Goal: Information Seeking & Learning: Learn about a topic

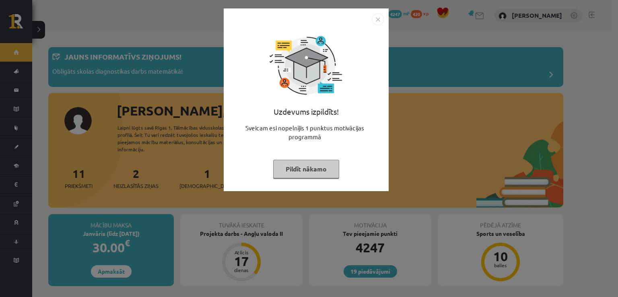
click at [318, 158] on div "Uzdevums izpildīts! Sveicam esi nopelnījis 1 punktus motivācijas programmā Pild…" at bounding box center [305, 105] width 155 height 161
click at [318, 166] on button "Pildīt nākamo" at bounding box center [306, 169] width 66 height 18
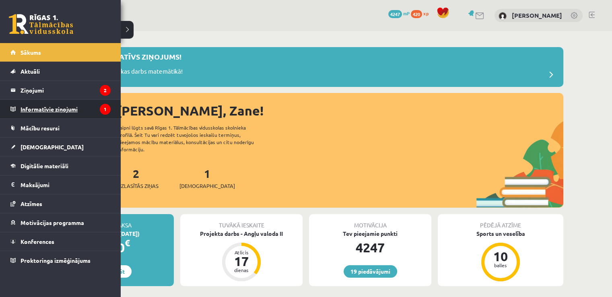
click at [36, 113] on legend "Informatīvie ziņojumi 1" at bounding box center [66, 109] width 90 height 18
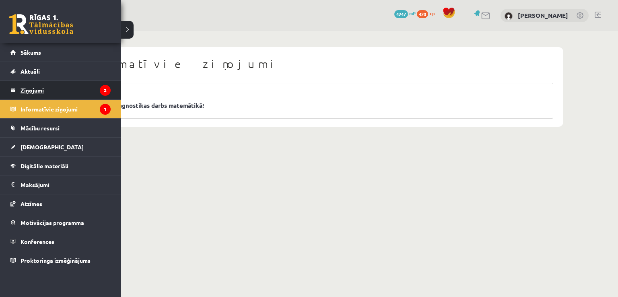
click at [25, 90] on legend "Ziņojumi 2" at bounding box center [66, 90] width 90 height 18
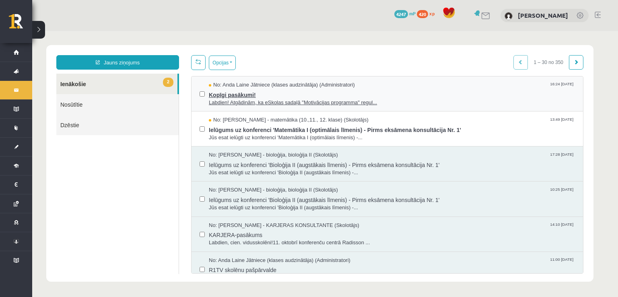
click at [240, 96] on span "Kopīgi pasākumi!" at bounding box center [392, 94] width 366 height 10
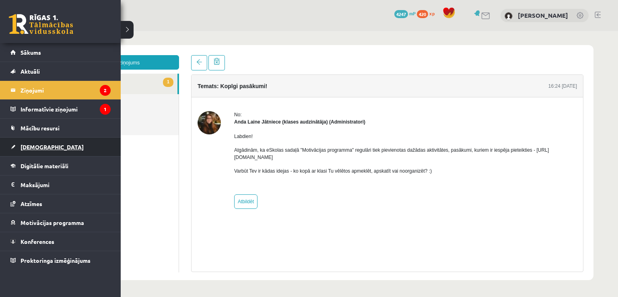
click at [40, 147] on span "[DEMOGRAPHIC_DATA]" at bounding box center [52, 146] width 63 height 7
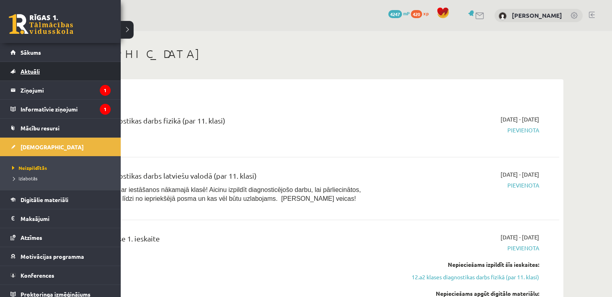
click at [30, 73] on span "Aktuāli" at bounding box center [30, 71] width 19 height 7
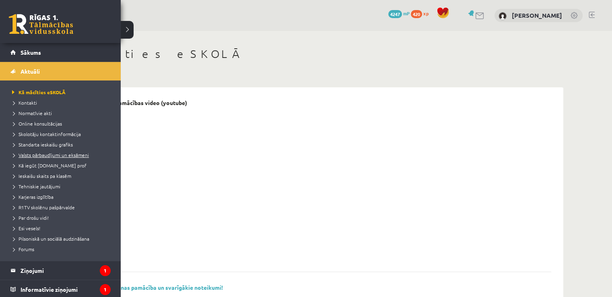
click at [56, 156] on span "Valsts pārbaudījumi un eksāmeni" at bounding box center [49, 155] width 79 height 6
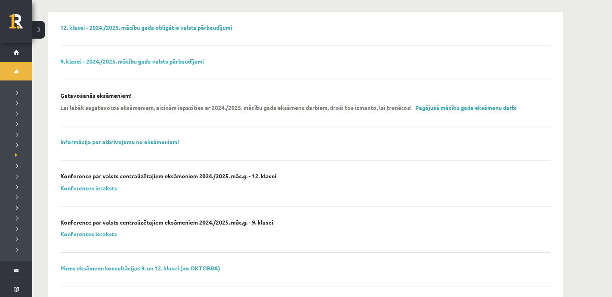
scroll to position [38, 0]
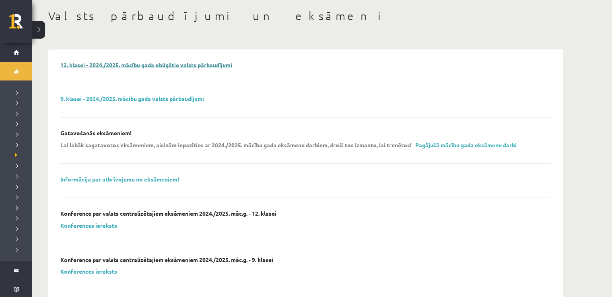
click at [168, 62] on link "12. klasei - 2024./2025. mācību gada obligātie valsts pārbaudījumi" at bounding box center [146, 64] width 172 height 7
click at [478, 147] on link "Pagājušā mācību gada eksāmenu darbi" at bounding box center [465, 144] width 101 height 7
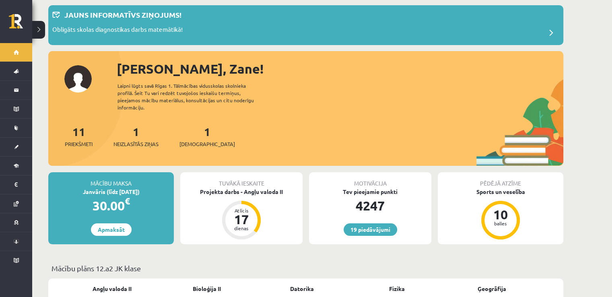
scroll to position [34, 0]
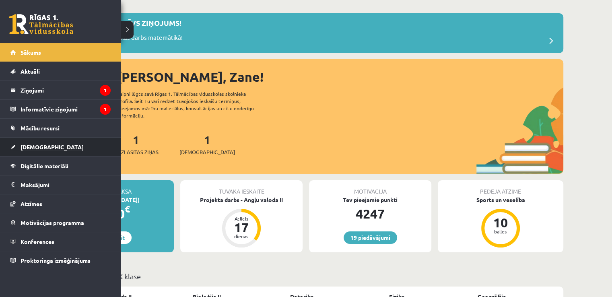
click at [18, 152] on link "[DEMOGRAPHIC_DATA]" at bounding box center [60, 147] width 100 height 18
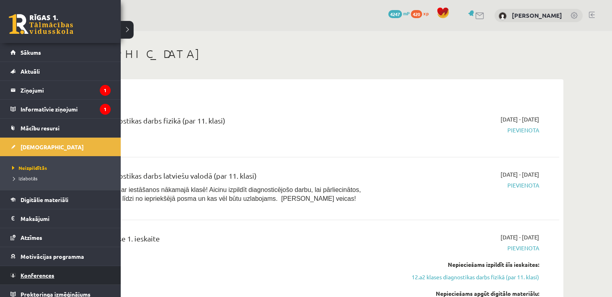
click at [37, 274] on span "Konferences" at bounding box center [38, 274] width 34 height 7
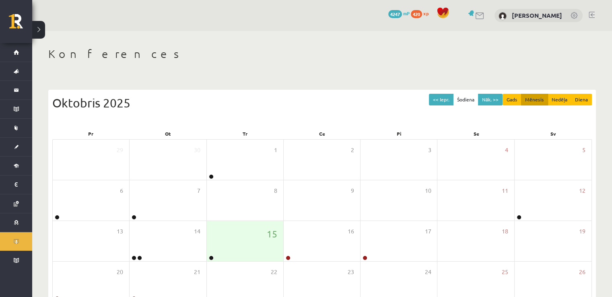
scroll to position [87, 0]
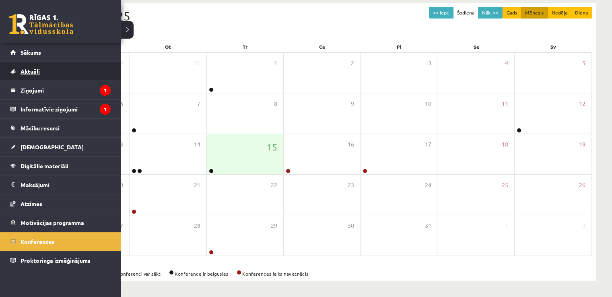
click at [29, 76] on link "Aktuāli" at bounding box center [60, 71] width 100 height 18
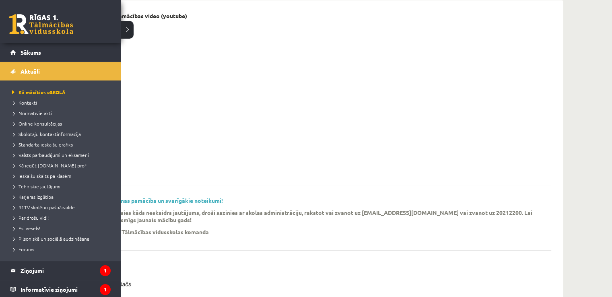
click at [43, 118] on li "Online konsultācijas" at bounding box center [61, 123] width 103 height 10
click at [44, 123] on span "Online konsultācijas" at bounding box center [38, 123] width 56 height 6
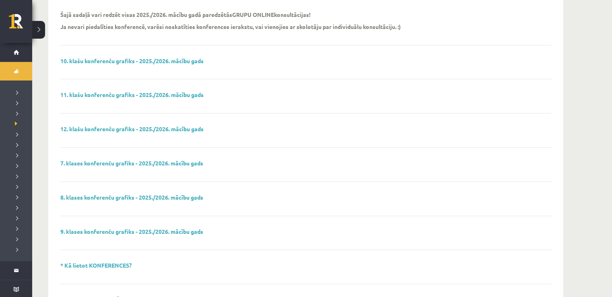
scroll to position [94, 0]
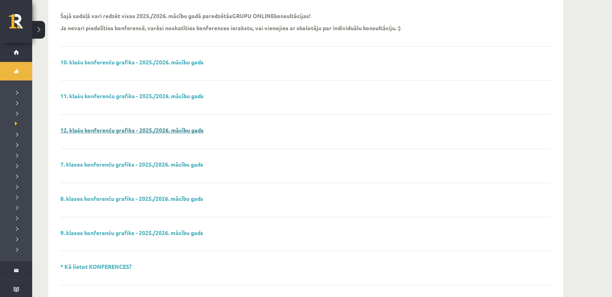
click at [146, 131] on link "12. klašu konferenču grafiks - 2025./2026. mācību gads" at bounding box center [131, 129] width 143 height 7
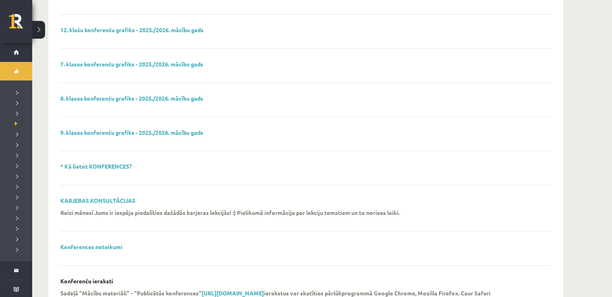
scroll to position [203, 0]
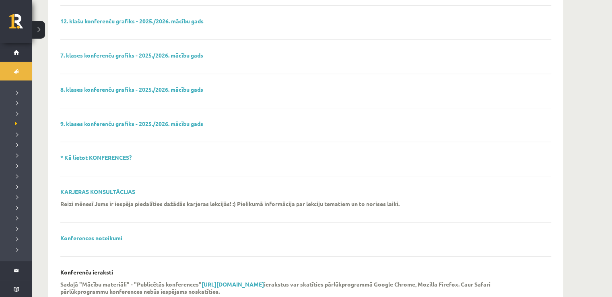
click at [118, 154] on link "* Kā lietot KONFERENCES?" at bounding box center [95, 157] width 71 height 7
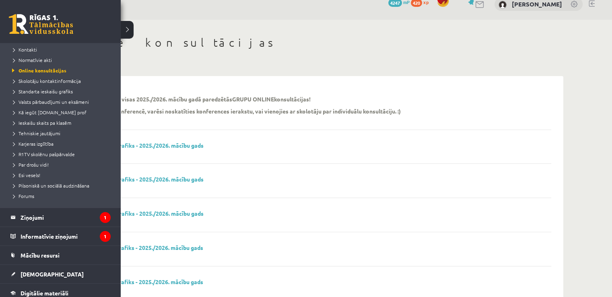
scroll to position [152, 0]
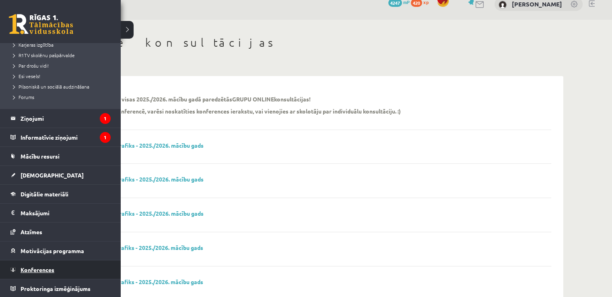
click at [74, 269] on link "Konferences" at bounding box center [60, 269] width 100 height 18
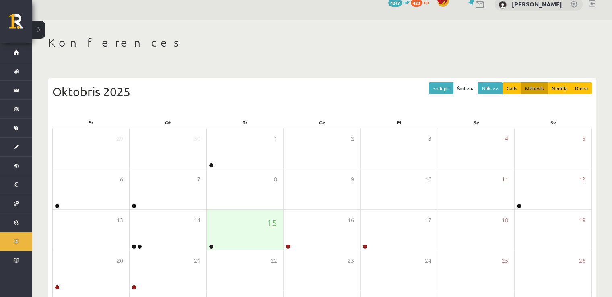
scroll to position [87, 0]
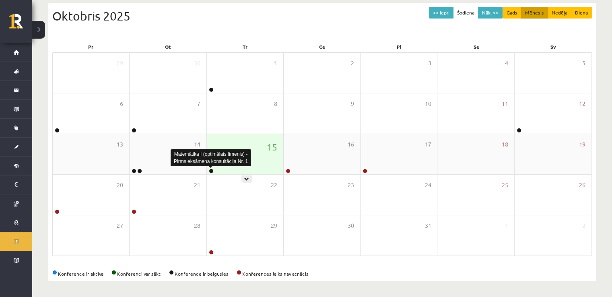
click at [210, 170] on link at bounding box center [211, 170] width 5 height 5
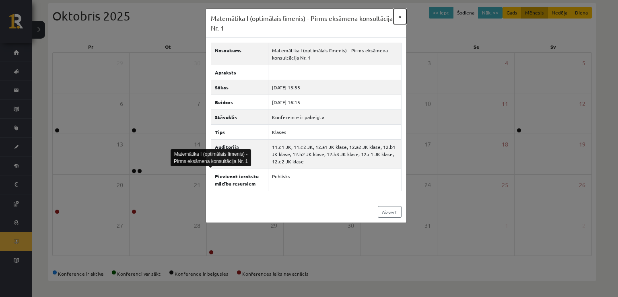
click at [398, 20] on button "×" at bounding box center [399, 16] width 13 height 15
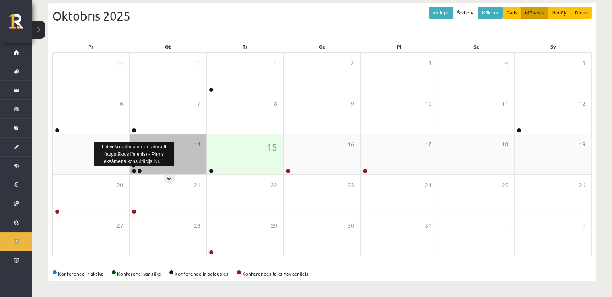
click at [133, 171] on link at bounding box center [133, 170] width 5 height 5
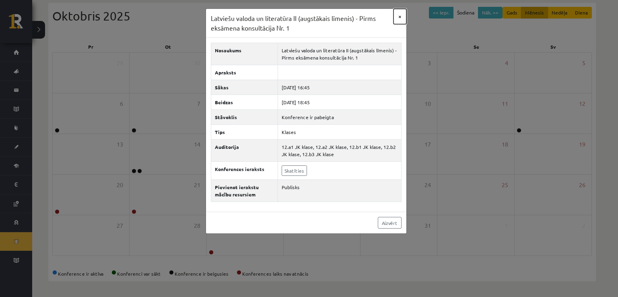
click at [401, 12] on button "×" at bounding box center [399, 16] width 13 height 15
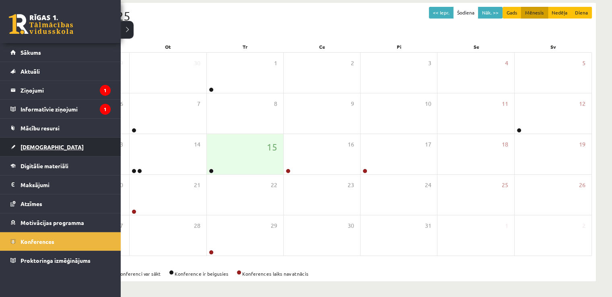
click at [29, 145] on span "[DEMOGRAPHIC_DATA]" at bounding box center [52, 146] width 63 height 7
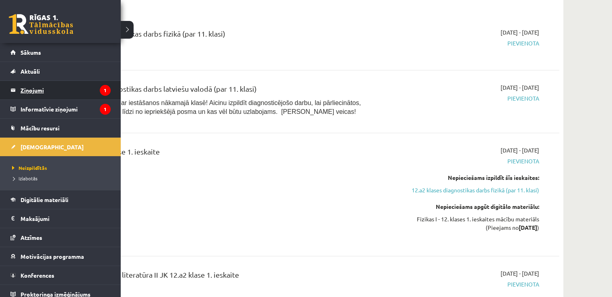
click at [39, 95] on legend "Ziņojumi 1" at bounding box center [66, 90] width 90 height 18
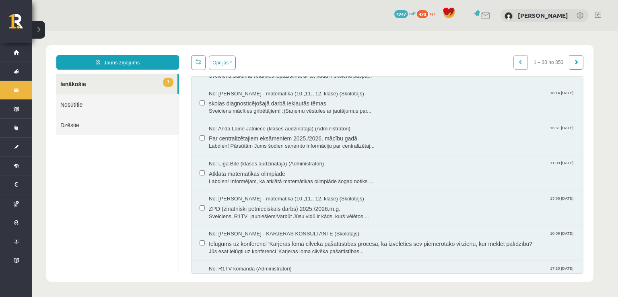
scroll to position [205, 0]
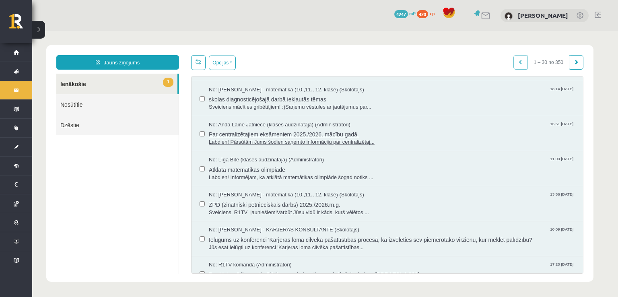
click at [291, 131] on span "Par centralizētajiem eksāmeniem 2025./2026. mācību gadā." at bounding box center [392, 133] width 366 height 10
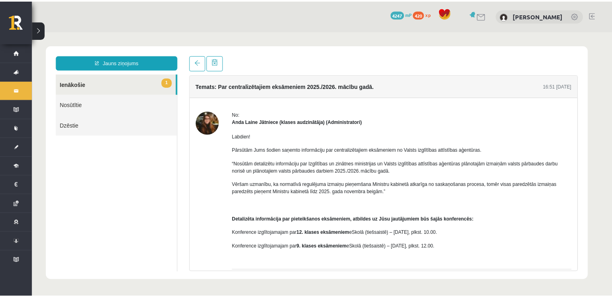
scroll to position [43, 0]
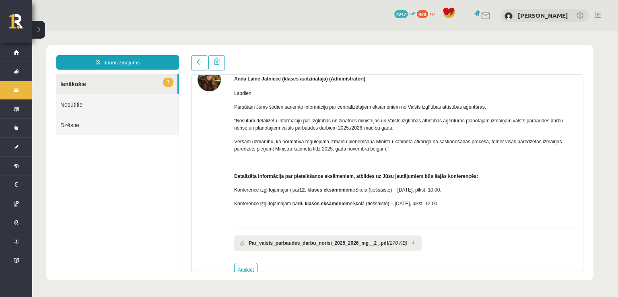
click at [320, 243] on b "Par_valsts_parbaudes_darbu_norisi_2025_2026_mg__2_.pdf" at bounding box center [318, 242] width 140 height 7
click at [411, 242] on link at bounding box center [413, 242] width 4 height 5
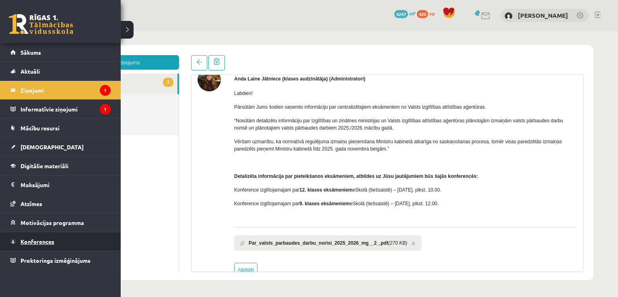
click at [37, 245] on link "Konferences" at bounding box center [60, 241] width 100 height 18
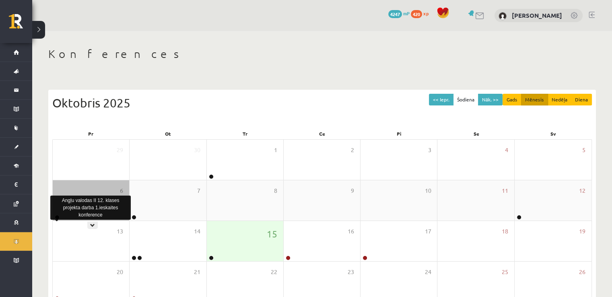
click at [57, 216] on link at bounding box center [57, 217] width 5 height 5
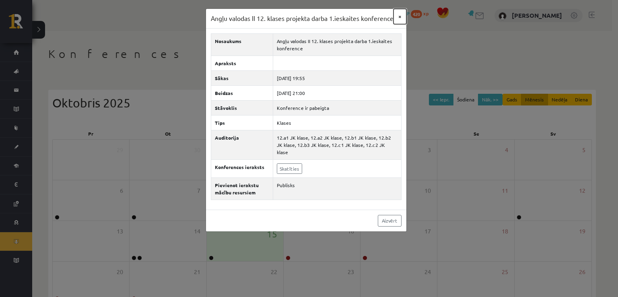
click at [404, 16] on button "×" at bounding box center [399, 16] width 13 height 15
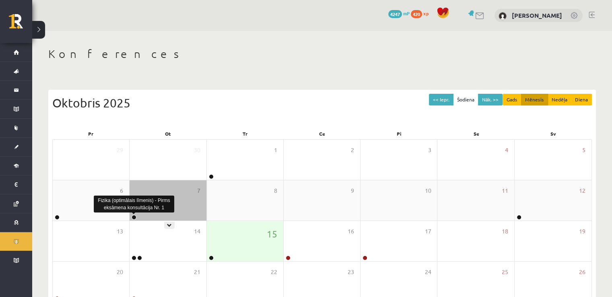
click at [132, 218] on link at bounding box center [133, 217] width 5 height 5
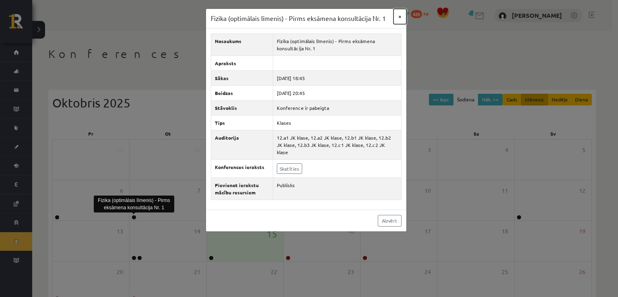
click at [399, 13] on button "×" at bounding box center [399, 16] width 13 height 15
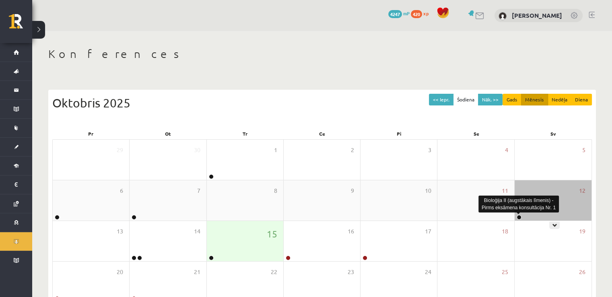
click at [519, 217] on link at bounding box center [518, 217] width 5 height 5
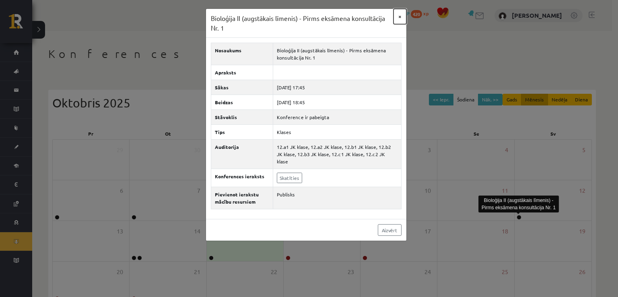
click at [398, 17] on button "×" at bounding box center [399, 16] width 13 height 15
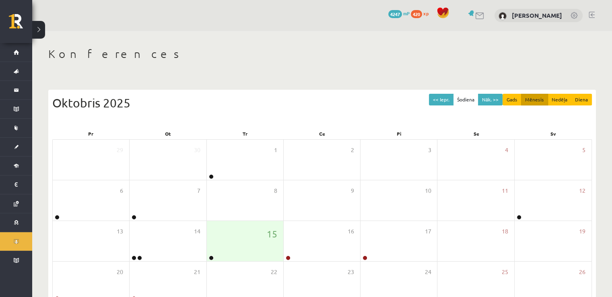
scroll to position [87, 0]
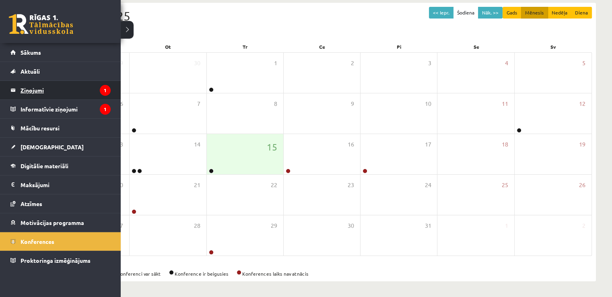
click at [30, 94] on legend "Ziņojumi 1" at bounding box center [66, 90] width 90 height 18
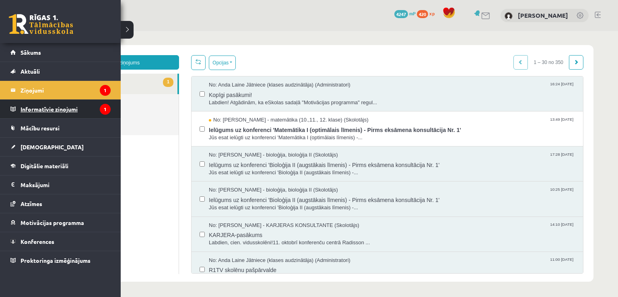
click at [45, 113] on legend "Informatīvie ziņojumi 1" at bounding box center [66, 109] width 90 height 18
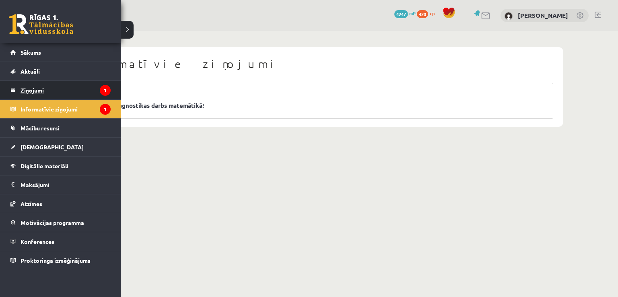
click at [30, 89] on legend "Ziņojumi 1" at bounding box center [66, 90] width 90 height 18
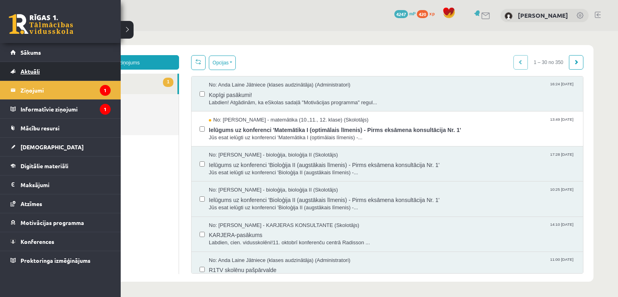
click at [34, 70] on span "Aktuāli" at bounding box center [30, 71] width 19 height 7
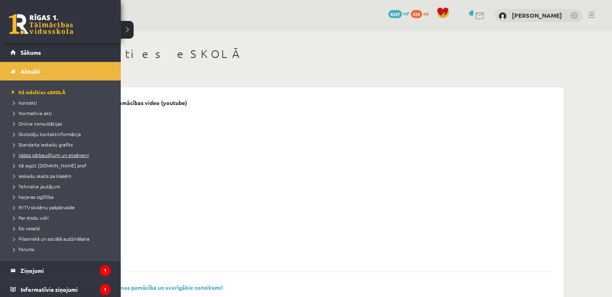
click at [60, 158] on link "Valsts pārbaudījumi un eksāmeni" at bounding box center [61, 154] width 103 height 7
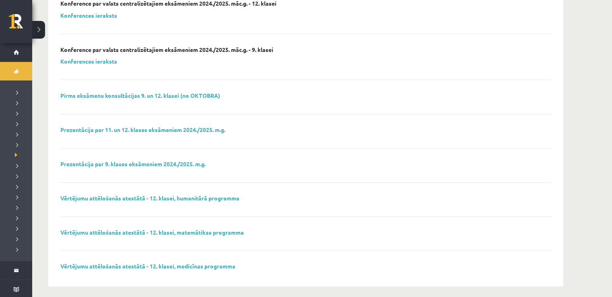
scroll to position [252, 0]
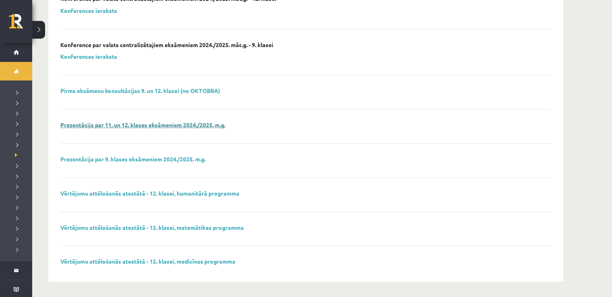
click at [196, 125] on link "Prezentācija par 11. un 12. klases eksāmeniem 2024./2025. m.g." at bounding box center [142, 124] width 165 height 7
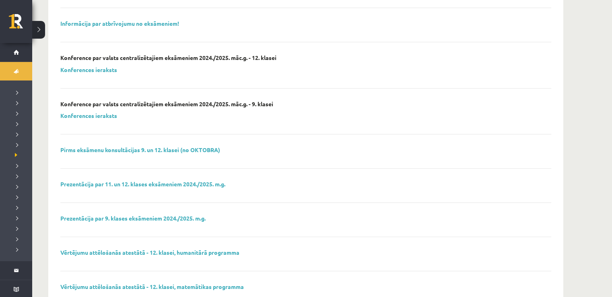
scroll to position [191, 0]
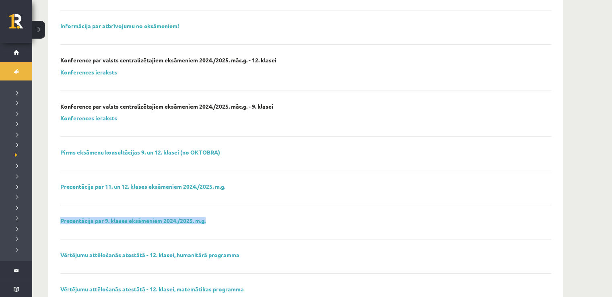
drag, startPoint x: 605, startPoint y: 203, endPoint x: 611, endPoint y: 220, distance: 18.1
click at [611, 220] on div "Valsts pārbaudījumi un eksāmeni 12. klasei - 2024./2025. mācību gada obligātie …" at bounding box center [321, 99] width 579 height 519
click at [571, 216] on div "Valsts pārbaudījumi un eksāmeni 12. klasei - 2024./2025. mācību gada obligātie …" at bounding box center [305, 99] width 547 height 519
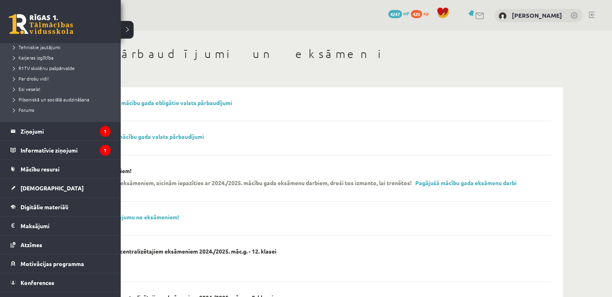
scroll to position [152, 0]
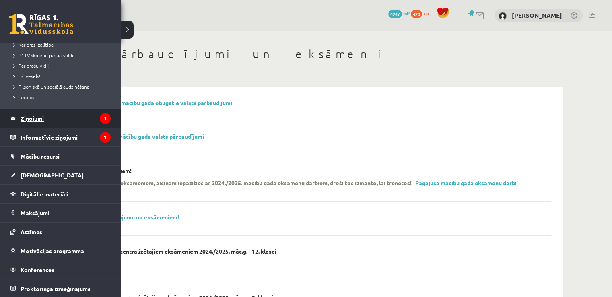
click at [50, 119] on legend "Ziņojumi 1" at bounding box center [66, 118] width 90 height 18
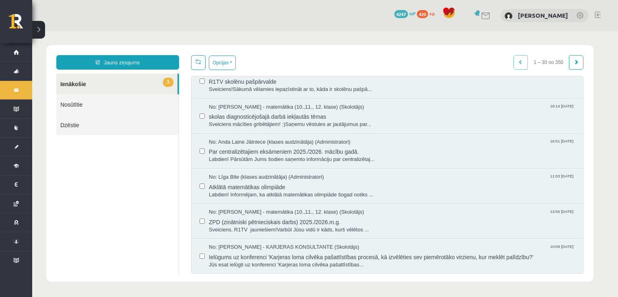
scroll to position [194, 0]
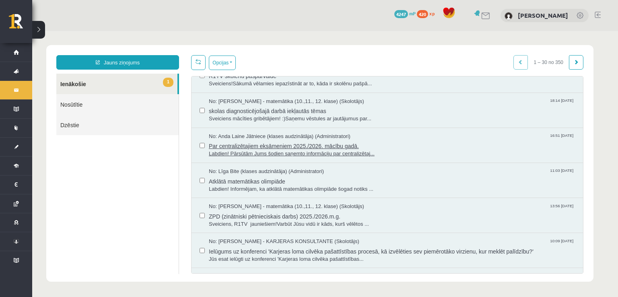
click at [308, 136] on span "No: Anda Laine Jātniece (klases audzinātāja) (Administratori)" at bounding box center [280, 137] width 142 height 8
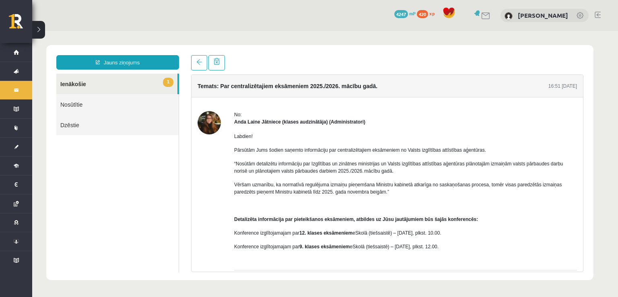
scroll to position [0, 0]
click at [191, 60] on link at bounding box center [199, 62] width 16 height 15
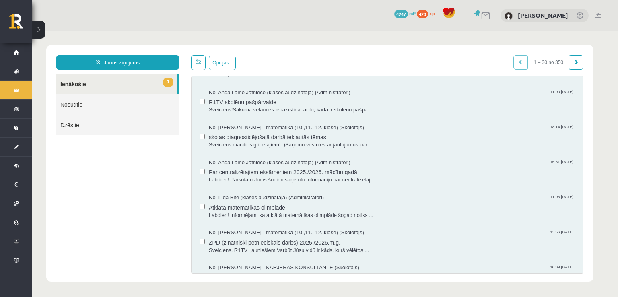
scroll to position [170, 0]
click at [289, 134] on span "skolas diagnosticējošajā darbā iekļautās tēmas" at bounding box center [392, 134] width 366 height 10
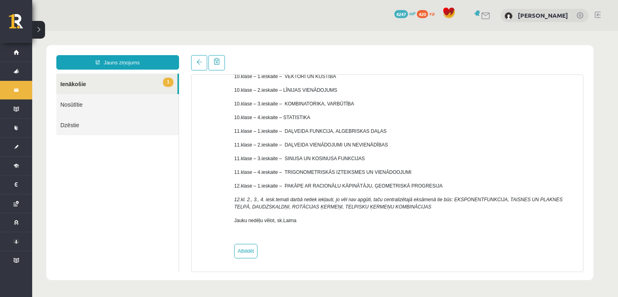
scroll to position [0, 0]
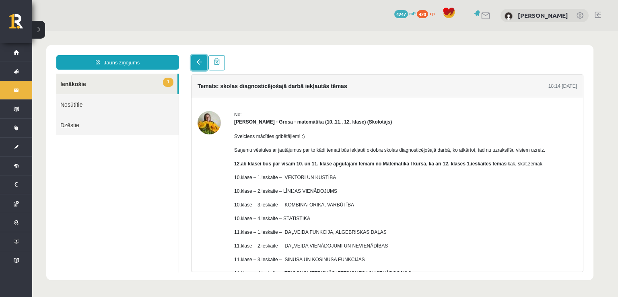
click at [201, 64] on span at bounding box center [199, 62] width 6 height 6
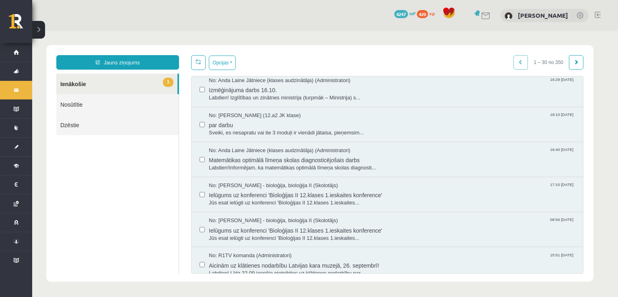
scroll to position [423, 0]
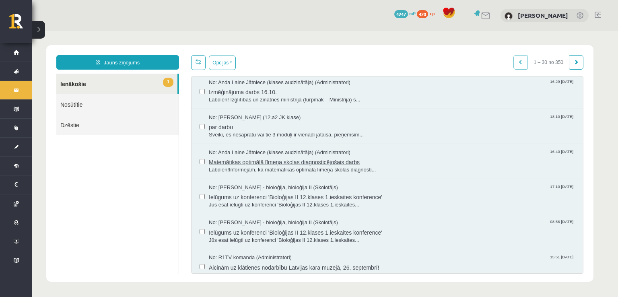
click at [320, 169] on span "Labdien!Informējam, ka matemātikas optimālā līmeņa skolas diagnosti..." at bounding box center [392, 170] width 366 height 8
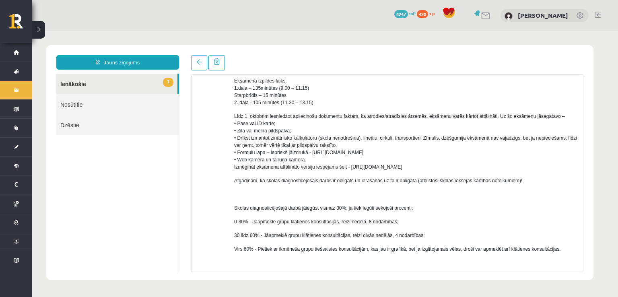
scroll to position [241, 0]
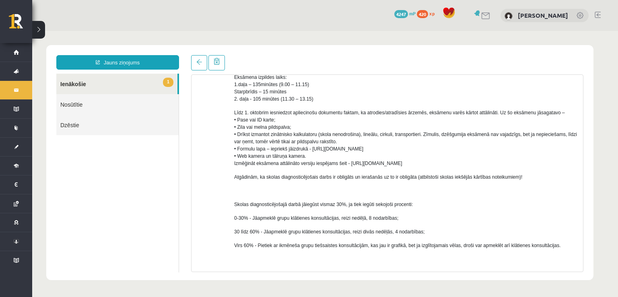
click at [585, 185] on div "Temats: Matemātikas optimālā līmeņa skolas diagnosticējošais darbs 16:40 [DATE]…" at bounding box center [387, 163] width 404 height 217
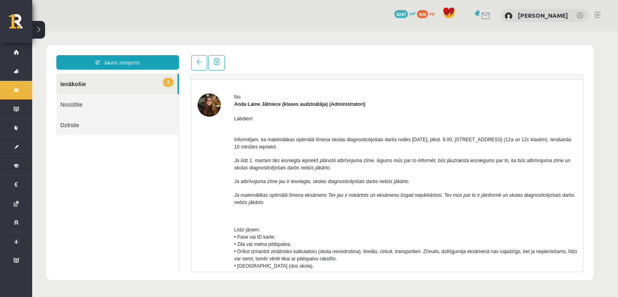
scroll to position [11, 0]
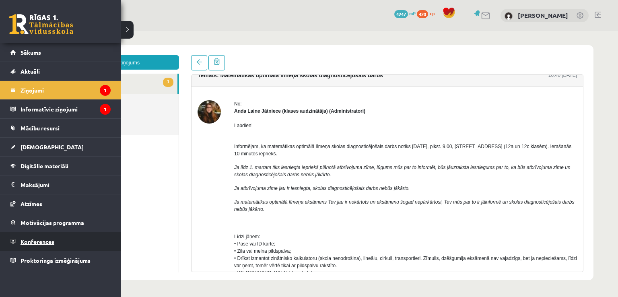
click at [33, 240] on span "Konferences" at bounding box center [38, 241] width 34 height 7
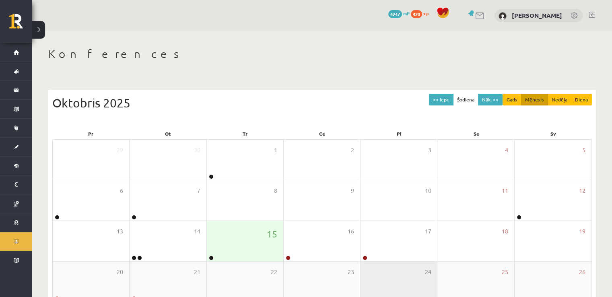
click at [384, 265] on div "24" at bounding box center [398, 281] width 76 height 40
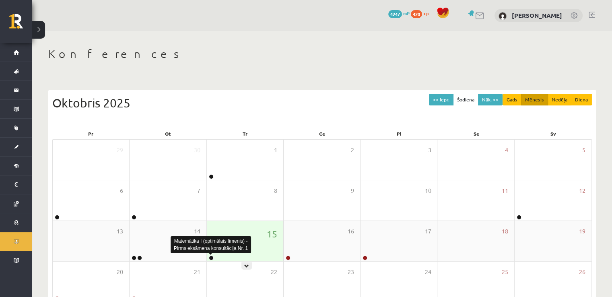
click at [211, 258] on link at bounding box center [211, 257] width 5 height 5
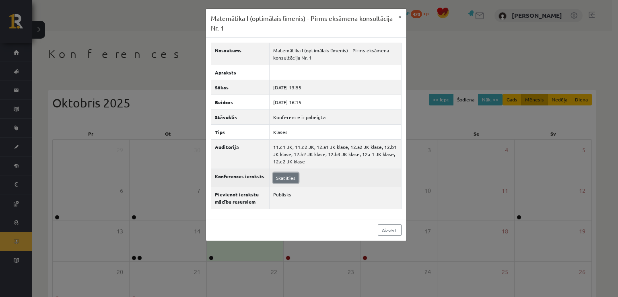
click at [282, 175] on link "Skatīties" at bounding box center [285, 177] width 25 height 10
